Goal: Task Accomplishment & Management: Complete application form

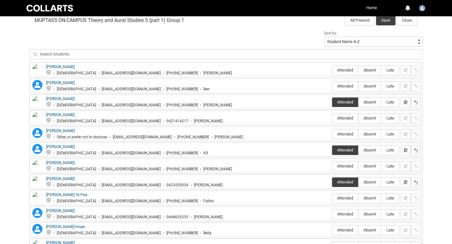
scroll to position [211, 0]
click at [346, 69] on span "Attended" at bounding box center [345, 69] width 26 height 5
click at [332, 70] on input "Attended" at bounding box center [332, 70] width 0 height 0
type lightning-radio-group "Attended"
radio input "true"
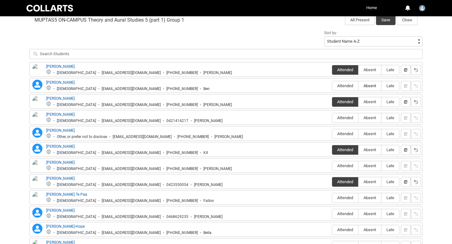
click at [370, 87] on span "Absent" at bounding box center [369, 85] width 23 height 5
click at [358, 86] on input "Absent" at bounding box center [358, 86] width 0 height 0
type lightning-radio-group "Absent"
radio input "true"
click at [370, 120] on span "Absent" at bounding box center [369, 117] width 23 height 5
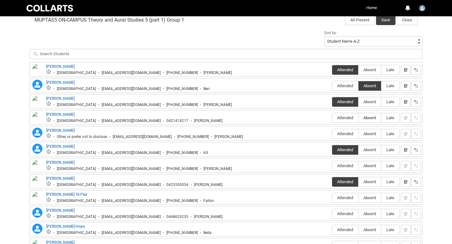
click at [358, 118] on input "Absent" at bounding box center [358, 118] width 0 height 0
type lightning-radio-group "Absent"
radio input "true"
click at [371, 135] on span "Absent" at bounding box center [369, 134] width 23 height 5
click at [358, 134] on input "Absent" at bounding box center [358, 134] width 0 height 0
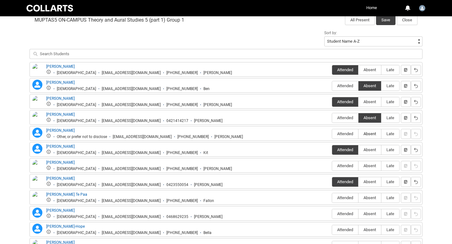
type lightning-radio-group "Absent"
radio input "true"
click at [373, 164] on span "Absent" at bounding box center [369, 166] width 23 height 5
click at [358, 166] on input "Absent" at bounding box center [358, 166] width 0 height 0
type lightning-radio-group "Absent"
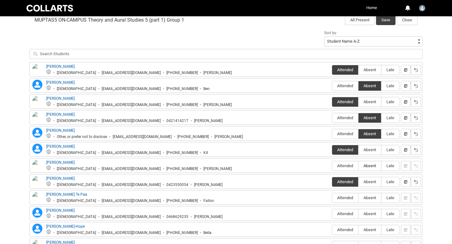
radio input "true"
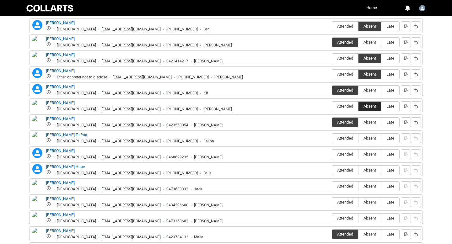
scroll to position [272, 0]
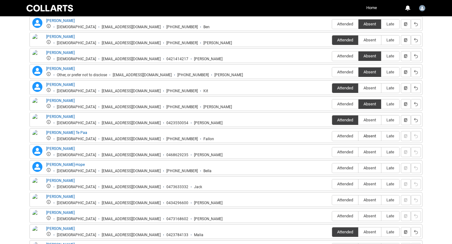
click at [369, 136] on span "Absent" at bounding box center [369, 136] width 23 height 5
click at [358, 136] on input "Absent" at bounding box center [358, 136] width 0 height 0
type lightning-radio-group "Absent"
radio input "true"
click at [369, 152] on span "Absent" at bounding box center [369, 152] width 23 height 5
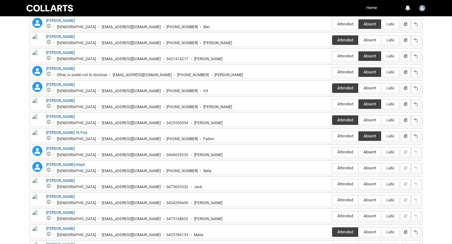
click at [358, 152] on input "Absent" at bounding box center [358, 152] width 0 height 0
type lightning-radio-group "Absent"
radio input "true"
click at [370, 165] on label "Absent" at bounding box center [369, 169] width 23 height 10
click at [358, 168] on input "Absent" at bounding box center [358, 168] width 0 height 0
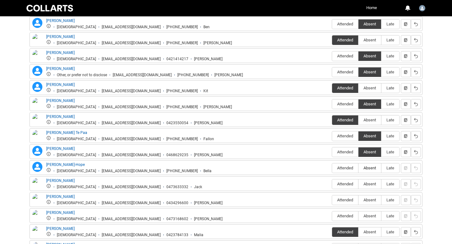
type lightning-radio-group "Absent"
radio input "true"
click at [369, 184] on span "Absent" at bounding box center [369, 184] width 23 height 5
click at [358, 184] on input "Absent" at bounding box center [358, 184] width 0 height 0
type lightning-radio-group "Absent"
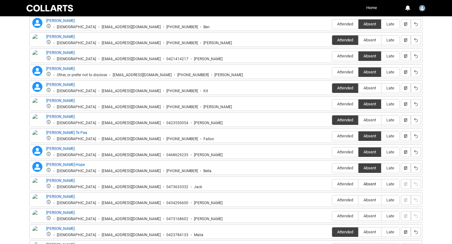
radio input "true"
click at [393, 200] on span "Late" at bounding box center [390, 200] width 18 height 5
click at [381, 200] on input "Late" at bounding box center [381, 200] width 0 height 0
type lightning-radio-group "Late"
radio input "true"
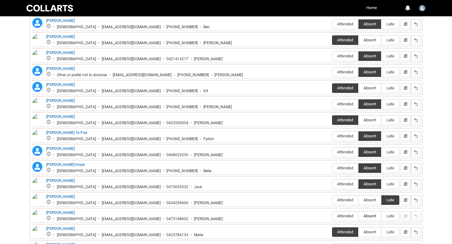
click at [369, 216] on span "Absent" at bounding box center [369, 216] width 23 height 5
click at [358, 216] on input "Absent" at bounding box center [358, 216] width 0 height 0
type lightning-radio-group "Absent"
radio input "true"
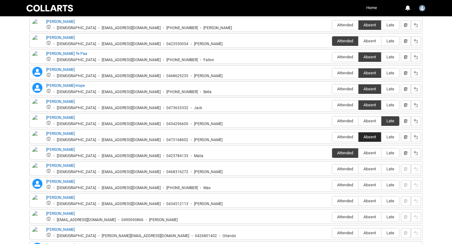
scroll to position [352, 0]
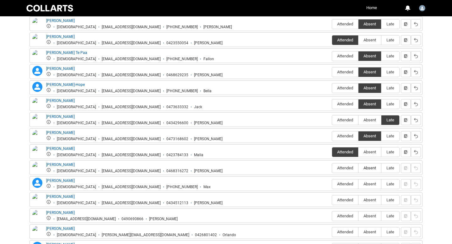
click at [368, 168] on span "Absent" at bounding box center [369, 168] width 23 height 5
click at [358, 168] on input "Absent" at bounding box center [358, 168] width 0 height 0
type lightning-radio-group "Absent"
radio input "true"
click at [389, 184] on span "Late" at bounding box center [390, 184] width 18 height 5
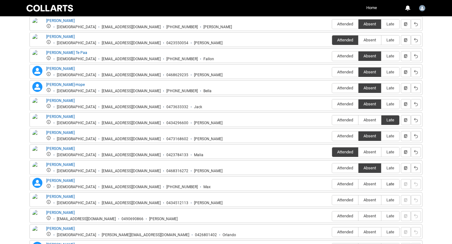
click at [381, 184] on input "Late" at bounding box center [381, 184] width 0 height 0
type lightning-radio-group "Late"
radio input "true"
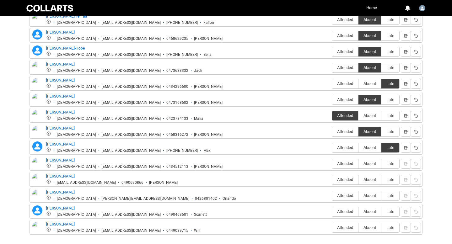
scroll to position [393, 0]
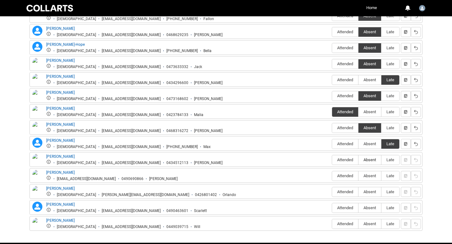
click at [369, 157] on label "Absent" at bounding box center [369, 160] width 23 height 10
click at [358, 160] on input "Absent" at bounding box center [358, 160] width 0 height 0
type lightning-radio-group "Absent"
radio input "true"
click at [368, 178] on span "Absent" at bounding box center [369, 176] width 23 height 5
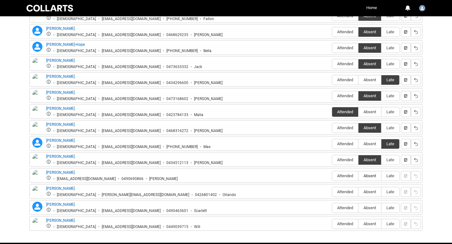
click at [358, 176] on input "Absent" at bounding box center [358, 176] width 0 height 0
type lightning-radio-group "Absent"
radio input "true"
click at [369, 193] on span "Absent" at bounding box center [369, 192] width 23 height 5
click at [358, 192] on input "Absent" at bounding box center [358, 192] width 0 height 0
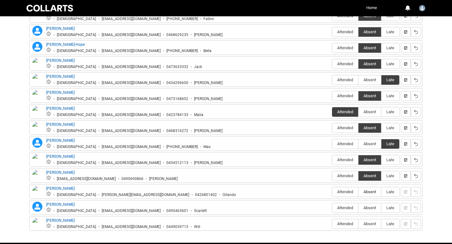
type lightning-radio-group "Absent"
radio input "true"
click at [370, 210] on span "Absent" at bounding box center [369, 208] width 23 height 5
click at [358, 208] on input "Absent" at bounding box center [358, 208] width 0 height 0
type lightning-radio-group "Absent"
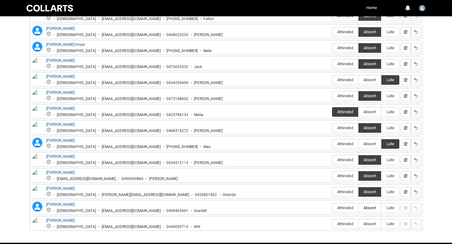
radio input "true"
click at [370, 225] on span "Absent" at bounding box center [369, 224] width 23 height 5
click at [358, 224] on input "Absent" at bounding box center [358, 224] width 0 height 0
type lightning-radio-group "Absent"
radio input "true"
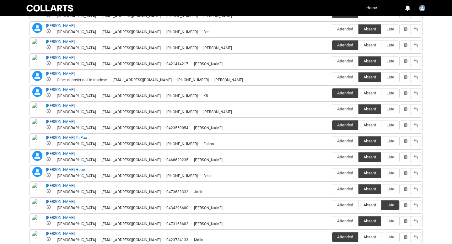
scroll to position [218, 0]
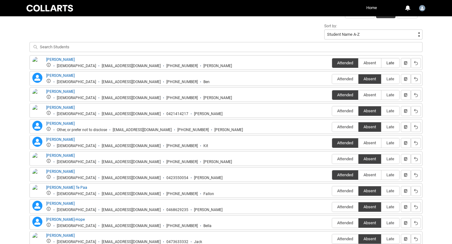
click at [391, 63] on span "Late" at bounding box center [390, 63] width 18 height 5
click at [381, 63] on input "Late" at bounding box center [381, 63] width 0 height 0
type lightning-radio-group "Late"
radio input "true"
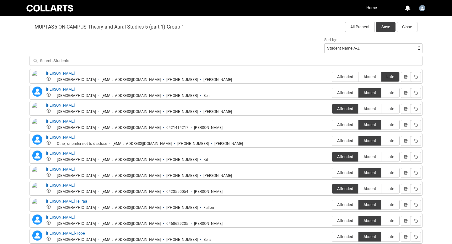
scroll to position [190, 0]
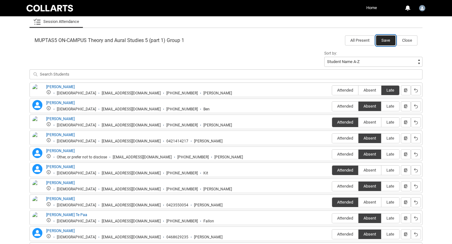
click at [384, 42] on button "Save" at bounding box center [385, 40] width 19 height 10
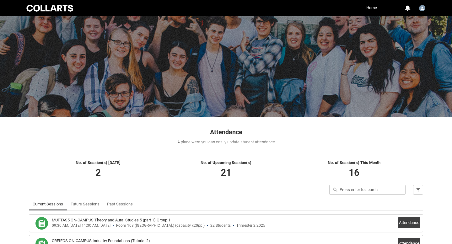
scroll to position [42, 0]
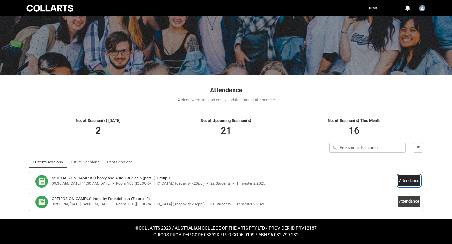
click at [409, 179] on button "Attendance" at bounding box center [409, 180] width 22 height 11
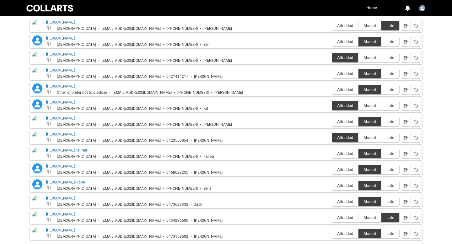
scroll to position [255, 0]
click at [391, 91] on span "Late" at bounding box center [390, 90] width 18 height 5
click at [381, 90] on input "Late" at bounding box center [381, 90] width 0 height 0
type lightning-radio-group "Late"
radio input "true"
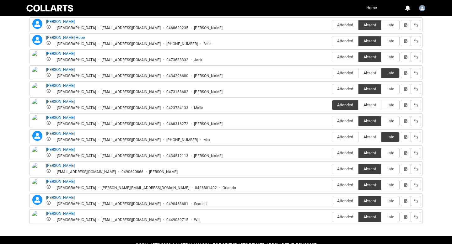
scroll to position [417, 0]
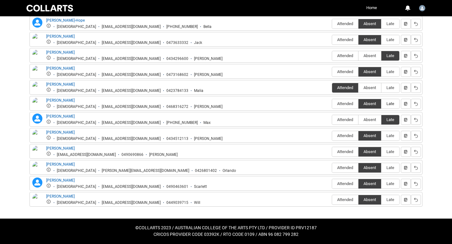
click at [393, 103] on span "Late" at bounding box center [390, 103] width 18 height 5
click at [381, 104] on input "Late" at bounding box center [381, 104] width 0 height 0
type lightning-radio-group "Late"
radio input "true"
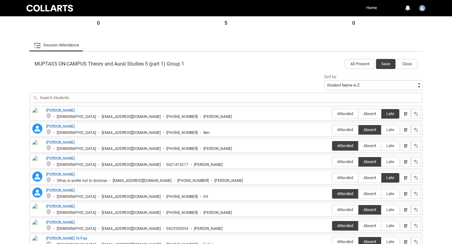
scroll to position [166, 0]
click at [386, 62] on button "Save" at bounding box center [385, 64] width 19 height 10
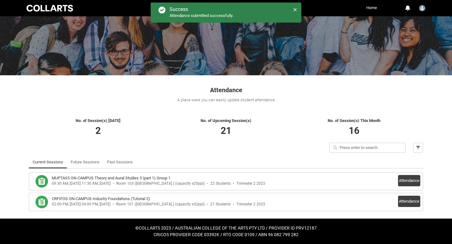
scroll to position [42, 0]
